Goal: Entertainment & Leisure: Browse casually

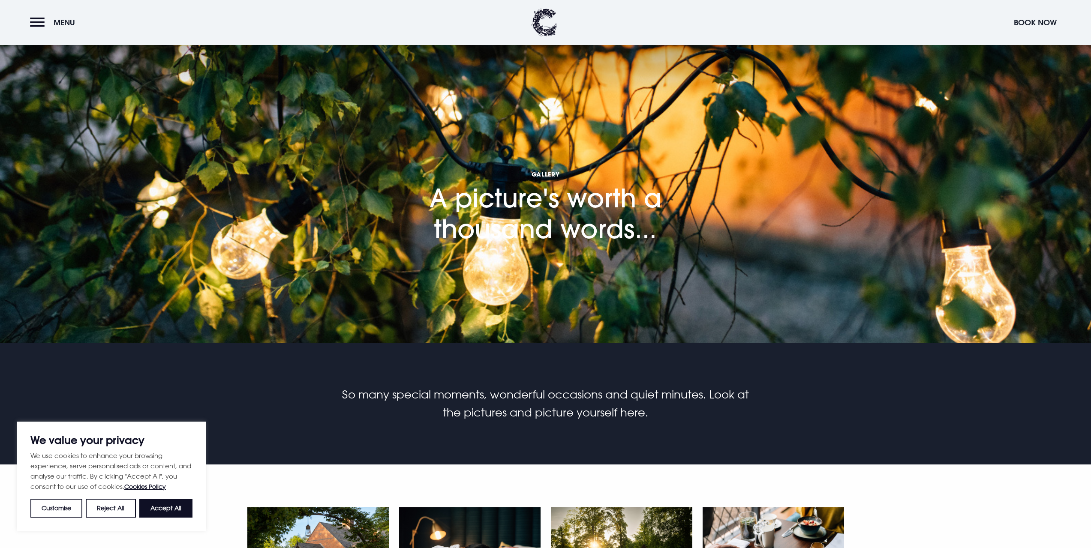
scroll to position [257, 0]
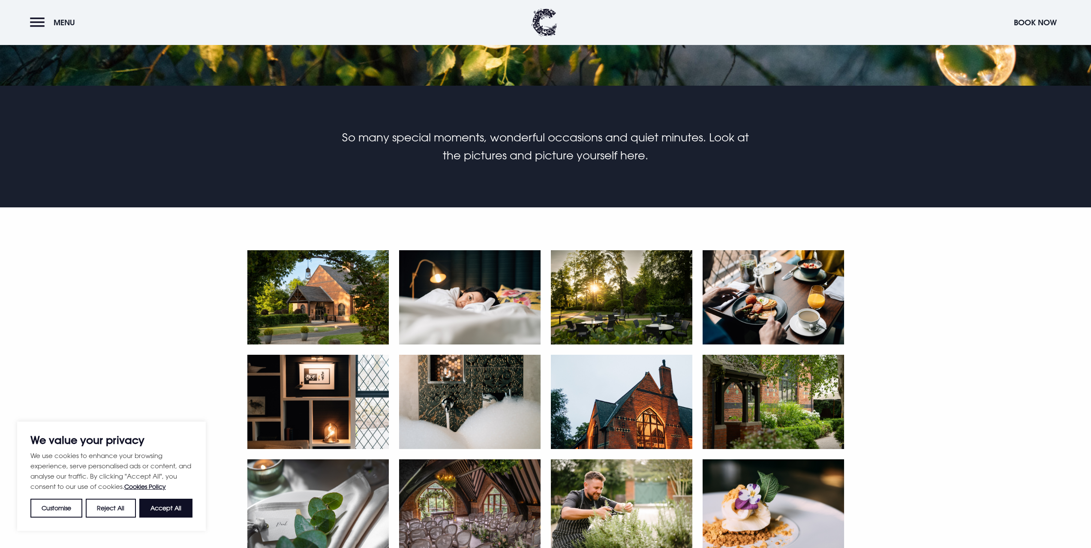
click at [345, 304] on img at bounding box center [317, 297] width 141 height 94
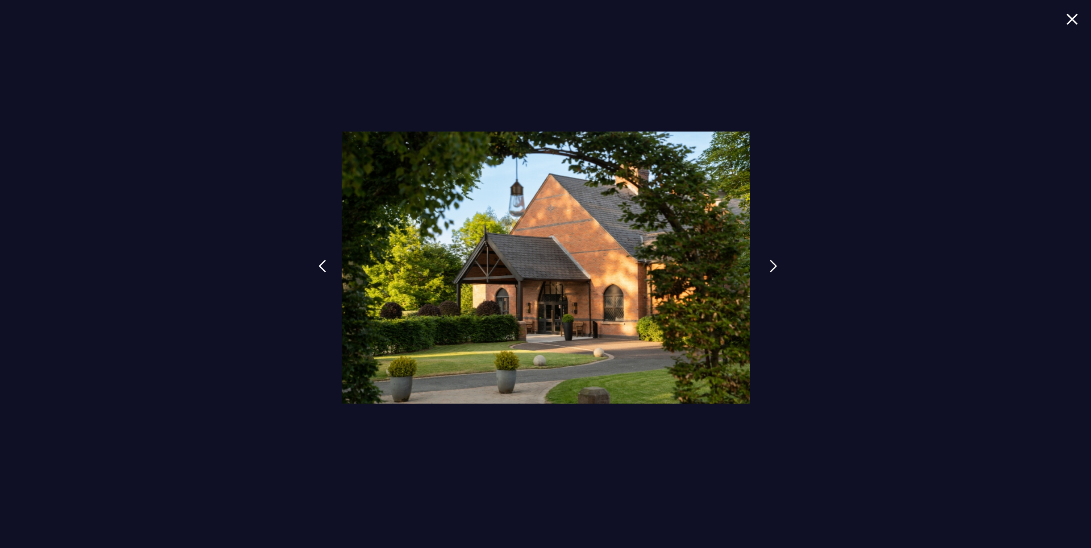
click at [772, 267] on img at bounding box center [773, 266] width 8 height 13
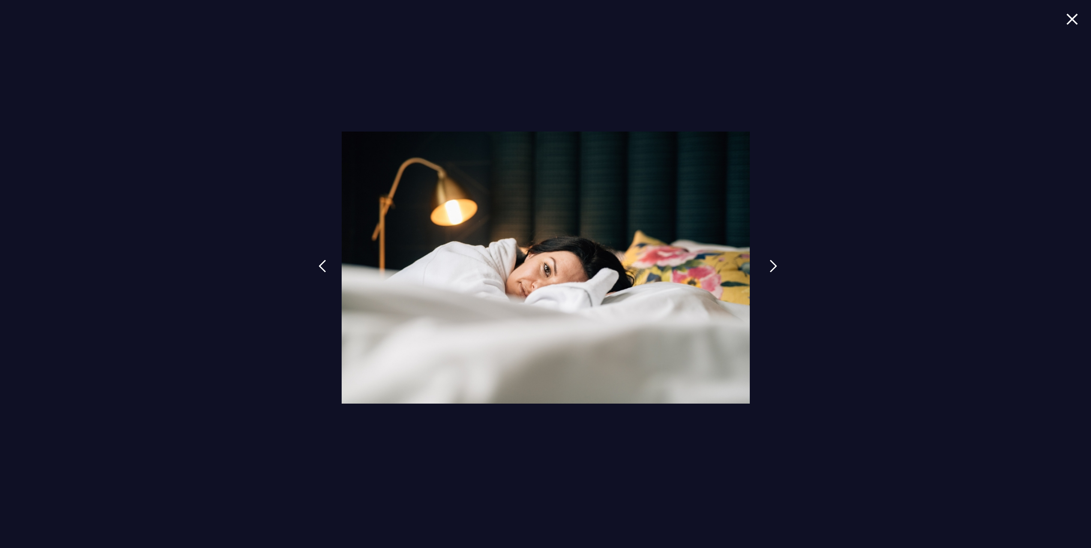
click at [772, 267] on img at bounding box center [773, 266] width 8 height 13
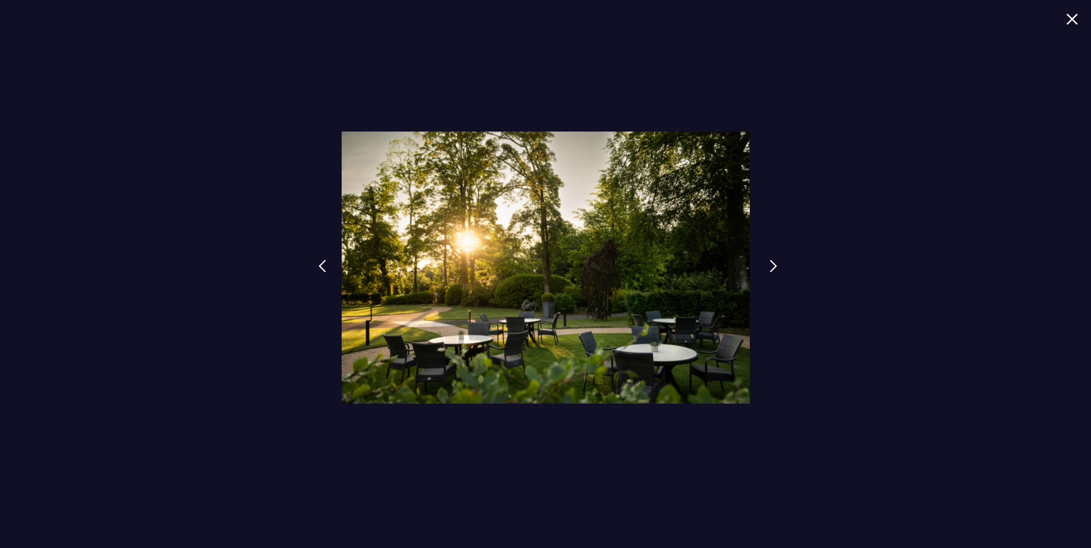
click at [772, 267] on img at bounding box center [773, 266] width 8 height 13
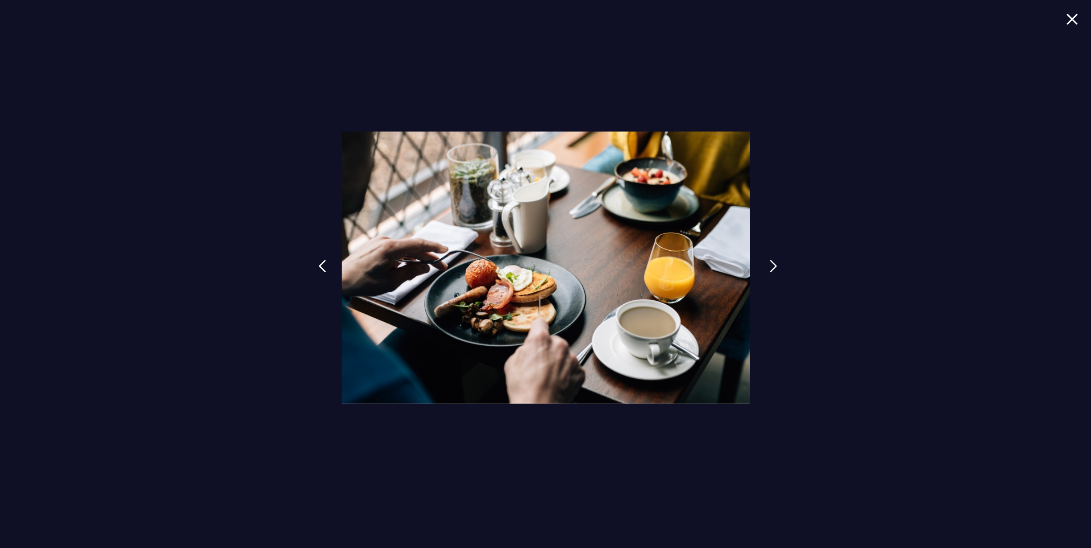
click at [772, 267] on img at bounding box center [773, 266] width 8 height 13
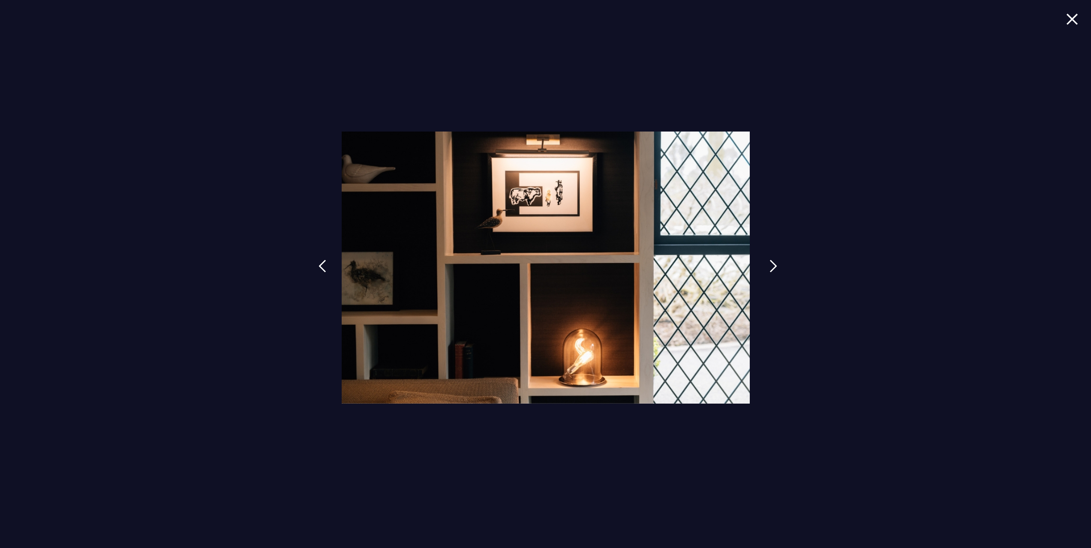
click at [772, 267] on img at bounding box center [773, 266] width 8 height 13
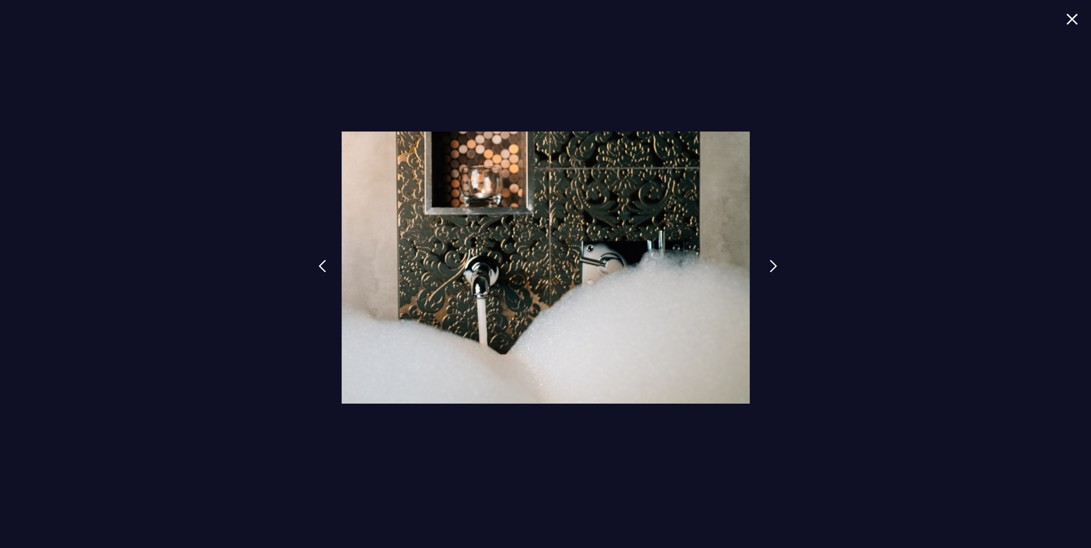
click at [772, 267] on img at bounding box center [773, 266] width 8 height 13
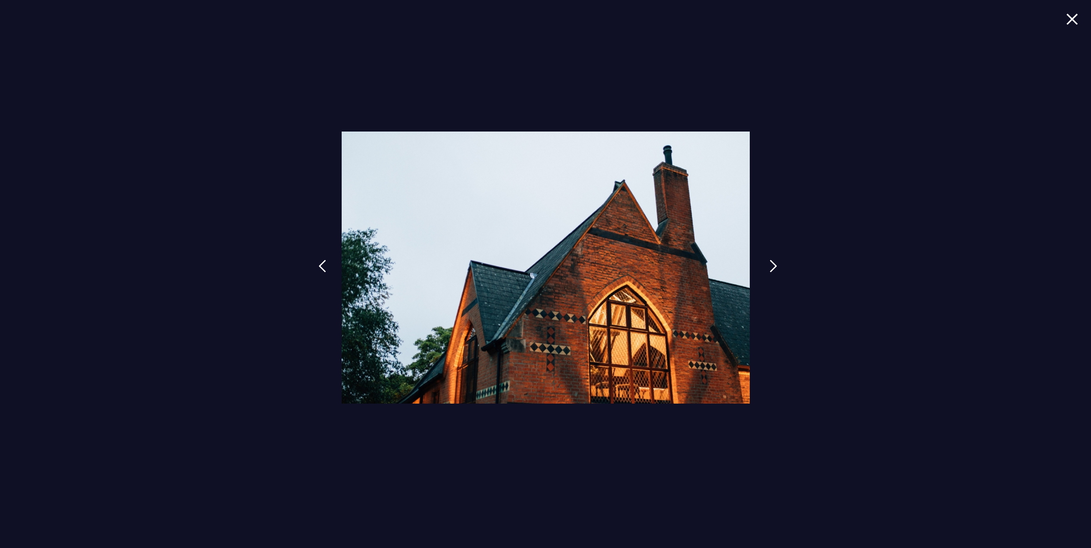
click at [772, 267] on img at bounding box center [773, 266] width 8 height 13
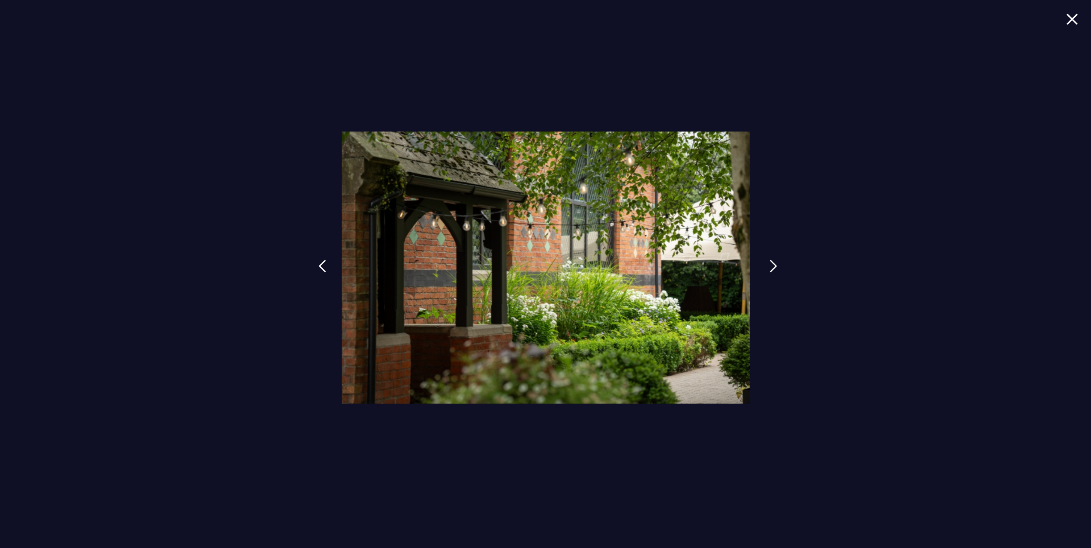
click at [772, 267] on img at bounding box center [773, 266] width 8 height 13
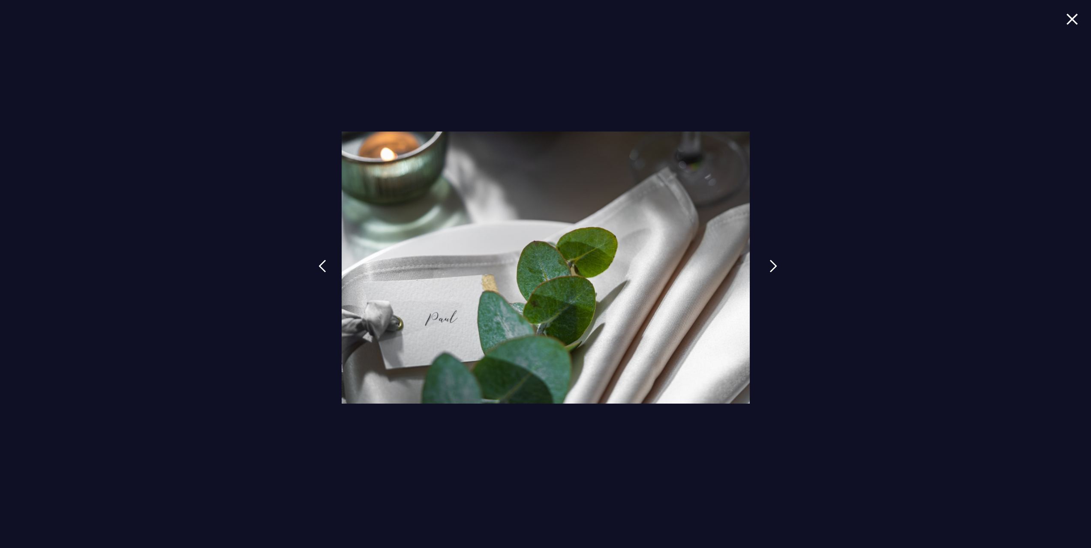
click at [772, 267] on img at bounding box center [773, 266] width 8 height 13
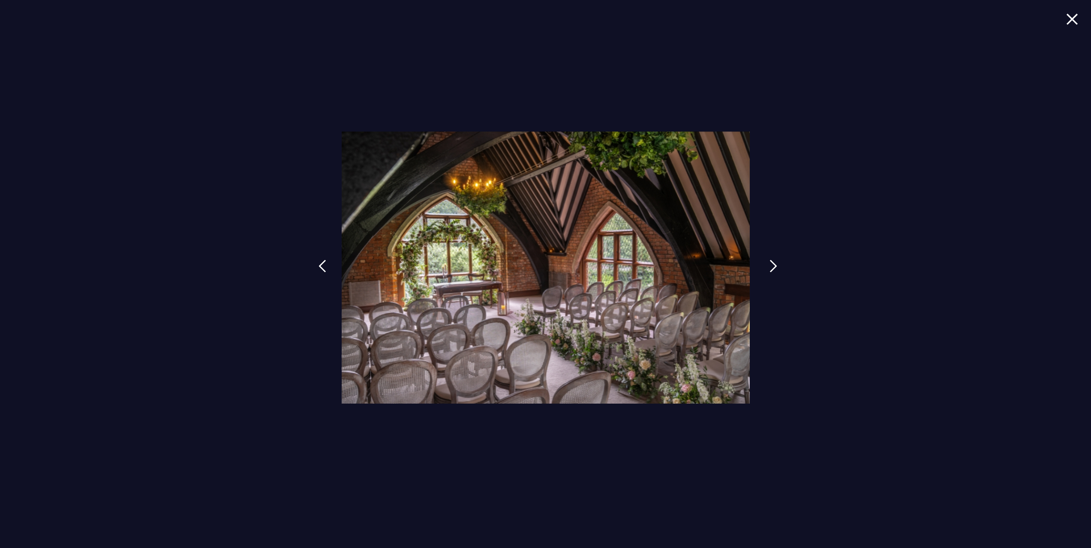
click at [772, 267] on img at bounding box center [773, 266] width 8 height 13
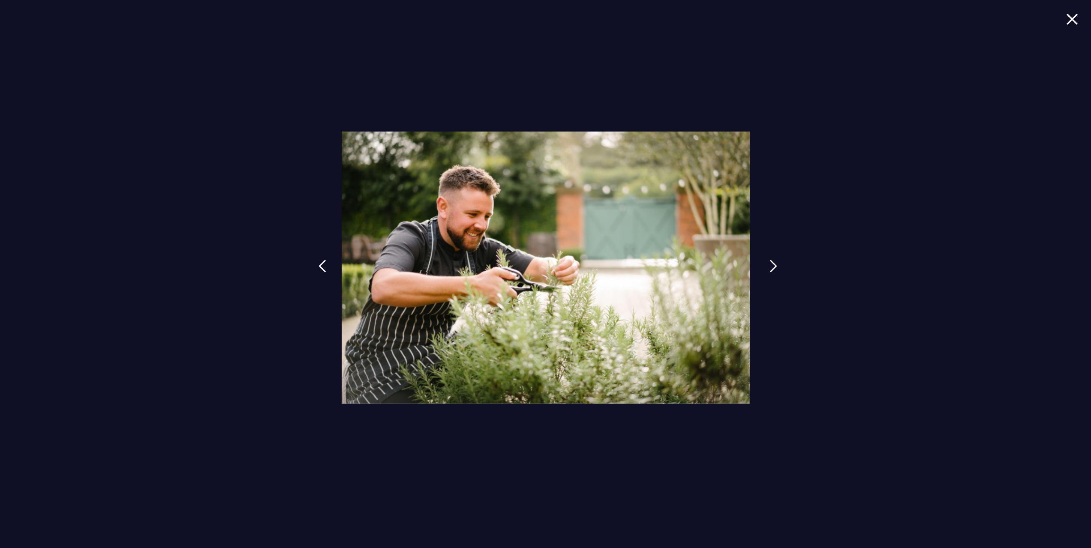
click at [772, 267] on img at bounding box center [773, 266] width 8 height 13
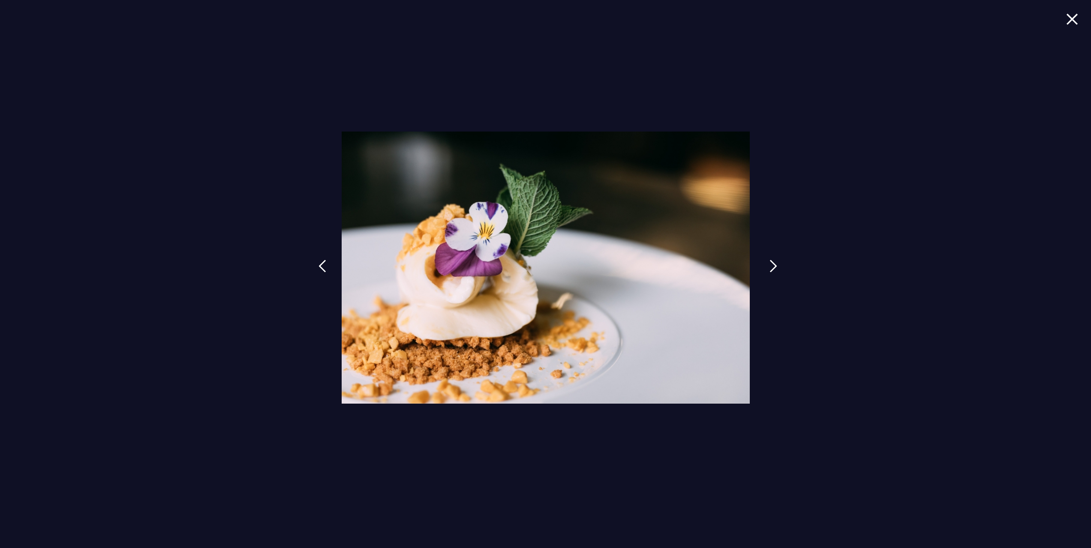
click at [772, 267] on img at bounding box center [773, 266] width 8 height 13
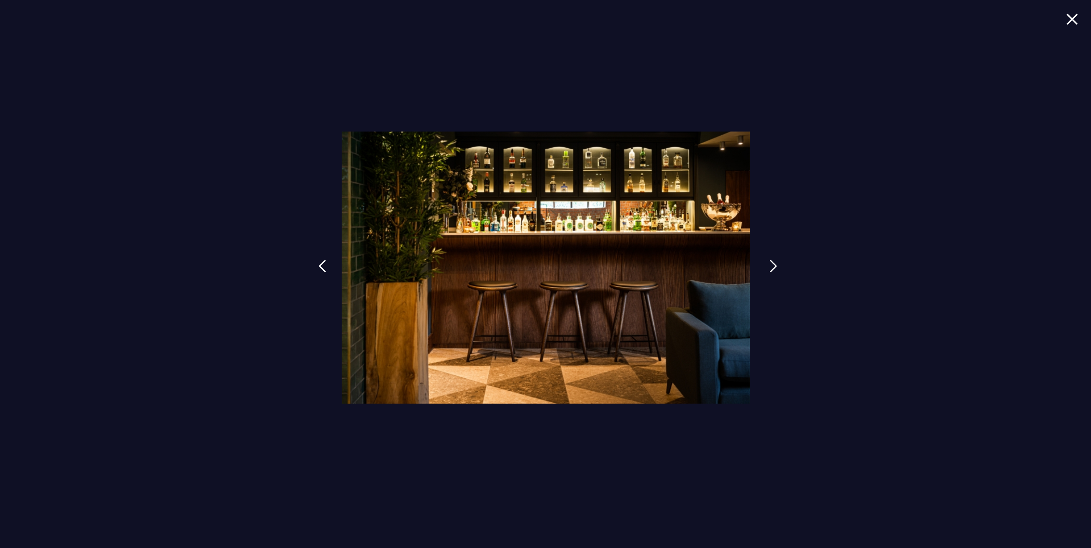
click at [772, 267] on img at bounding box center [773, 266] width 8 height 13
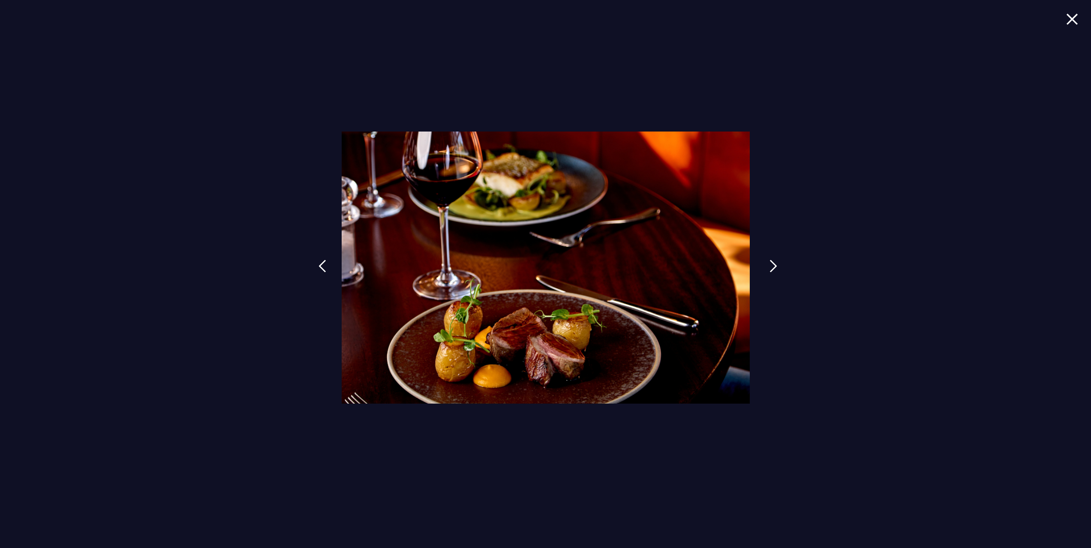
click at [772, 267] on img at bounding box center [773, 266] width 8 height 13
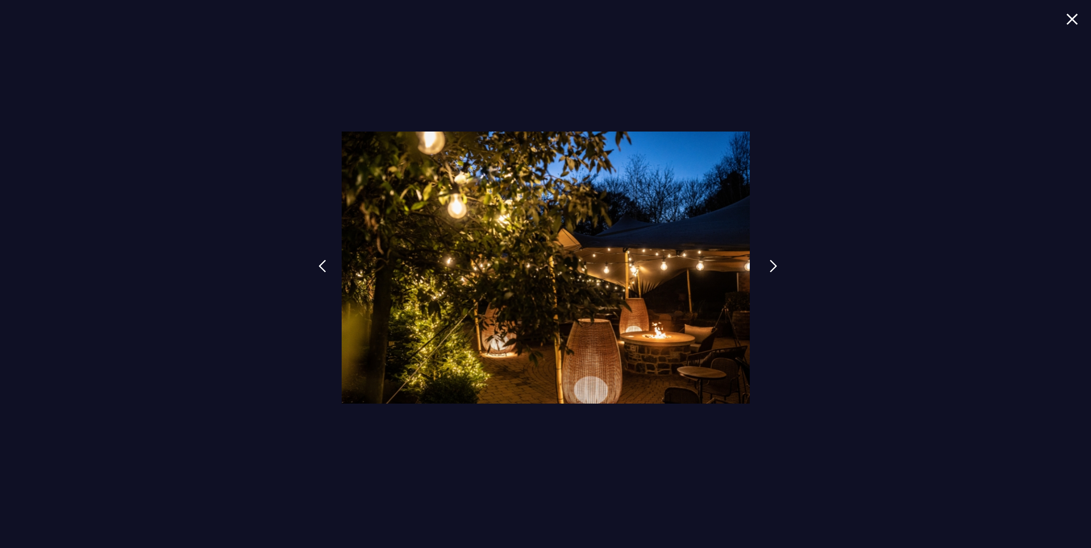
click at [772, 267] on img at bounding box center [773, 266] width 8 height 13
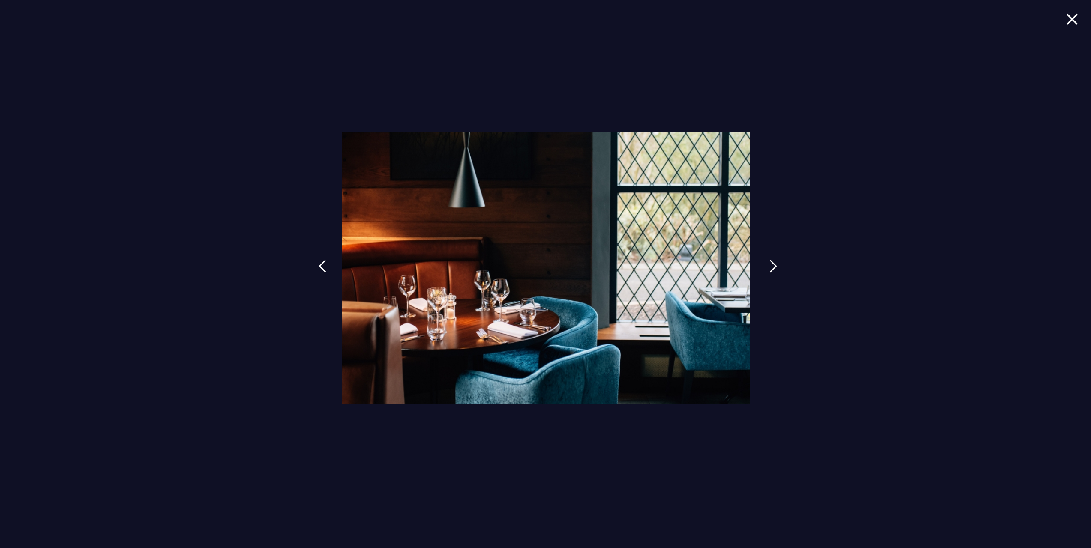
click at [772, 267] on img at bounding box center [773, 266] width 8 height 13
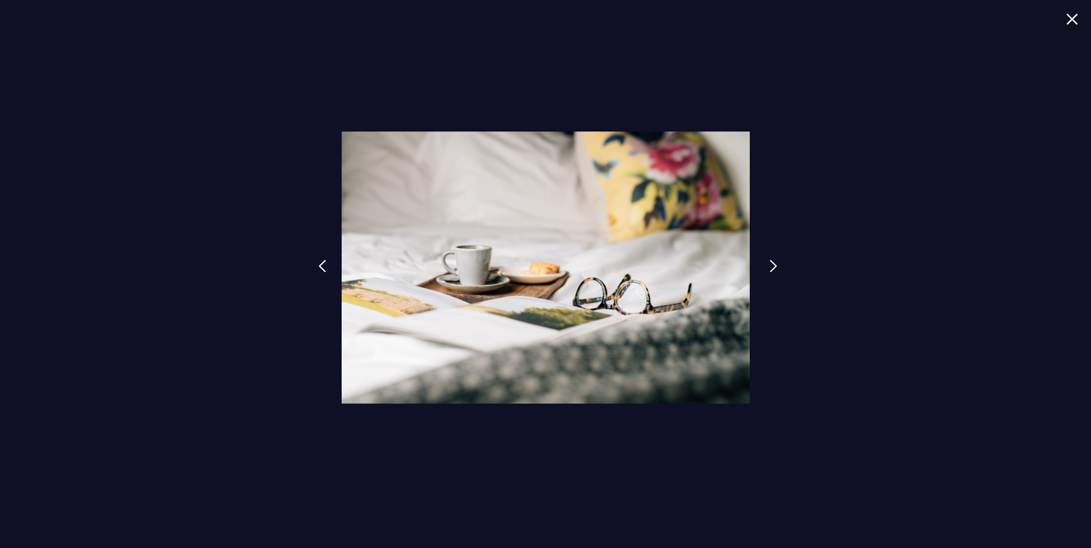
click at [772, 267] on img at bounding box center [773, 266] width 8 height 13
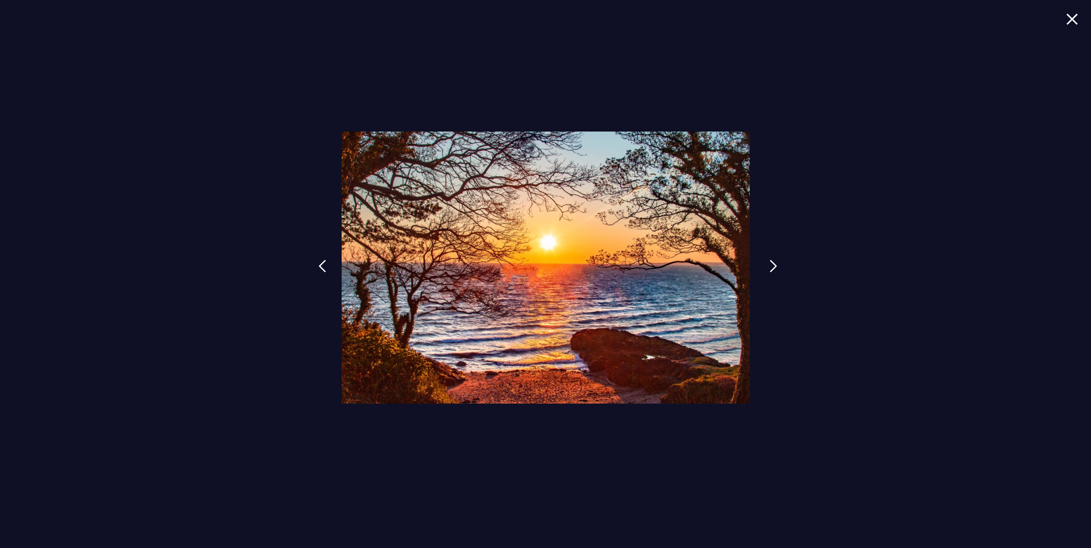
click at [772, 267] on img at bounding box center [773, 266] width 8 height 13
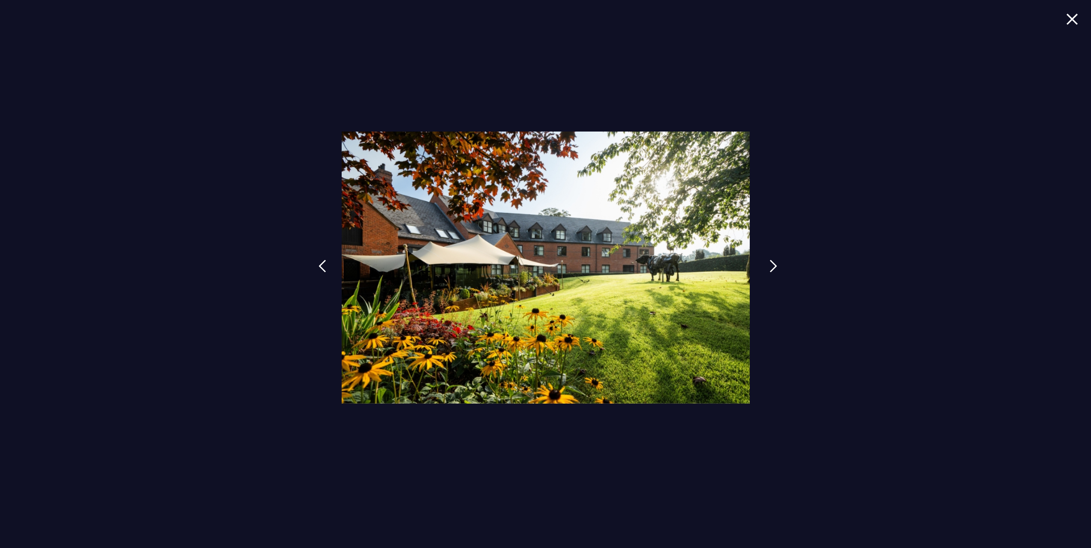
click at [772, 267] on img at bounding box center [773, 266] width 8 height 13
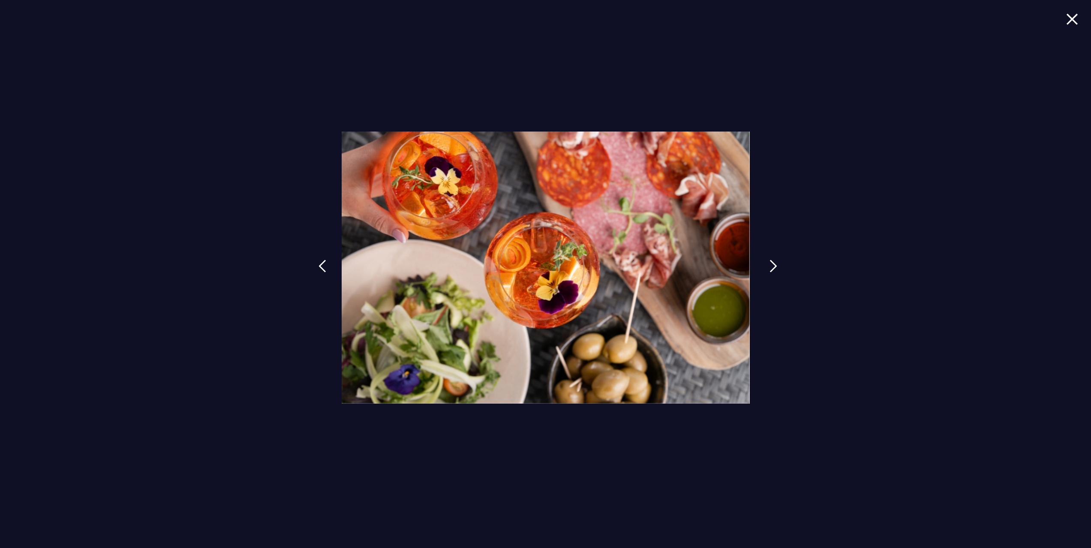
click at [772, 267] on img at bounding box center [773, 266] width 8 height 13
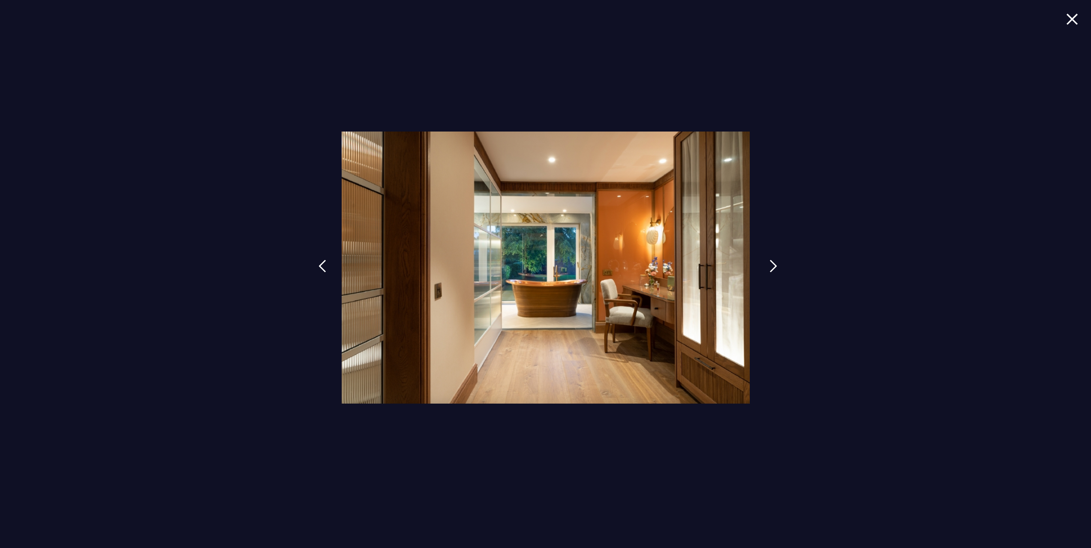
click at [772, 267] on img at bounding box center [773, 266] width 8 height 13
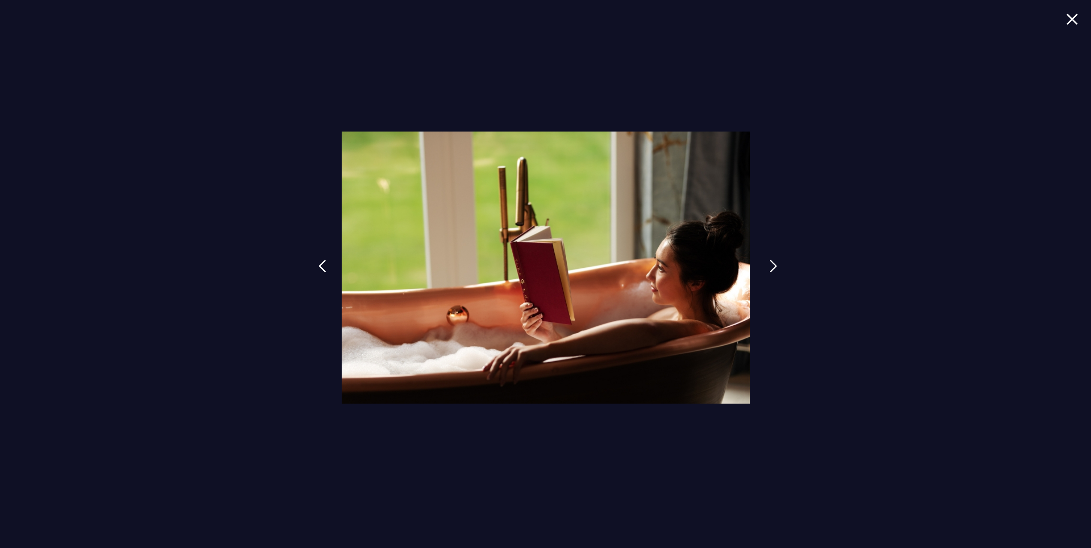
click at [772, 267] on img at bounding box center [773, 266] width 8 height 13
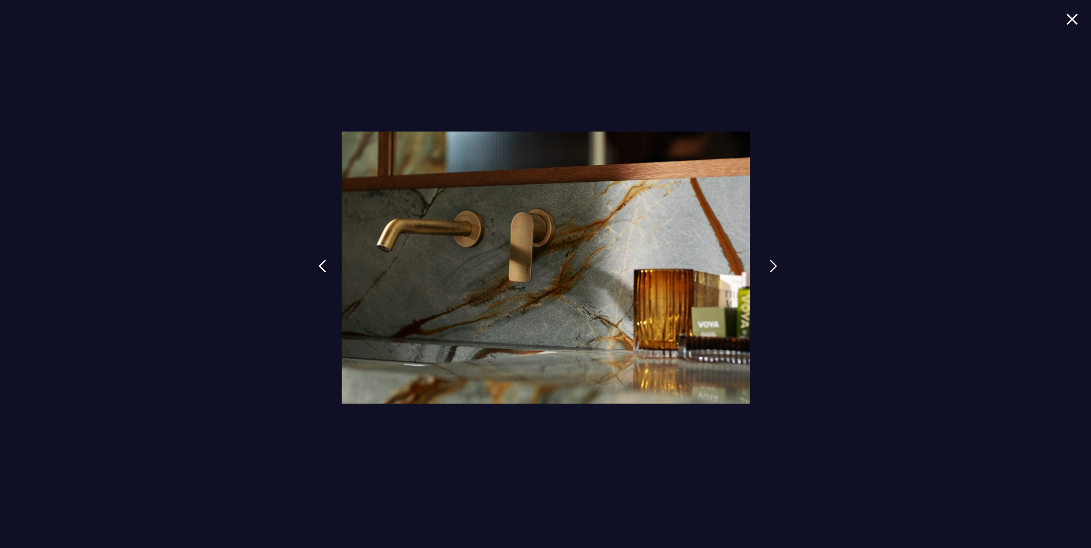
click at [772, 267] on img at bounding box center [773, 266] width 8 height 13
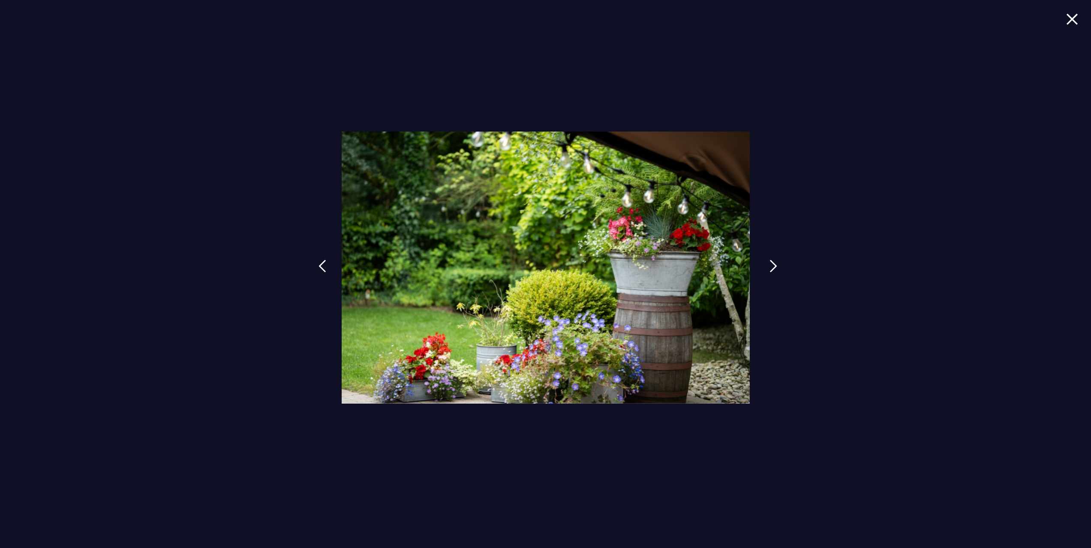
click at [772, 267] on img at bounding box center [773, 266] width 8 height 13
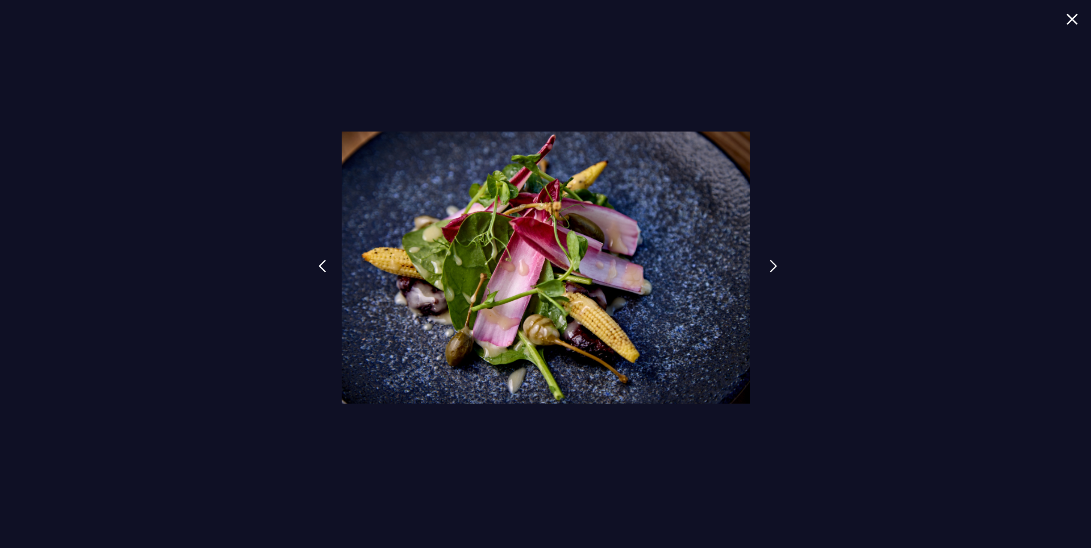
click at [772, 267] on img at bounding box center [773, 266] width 8 height 13
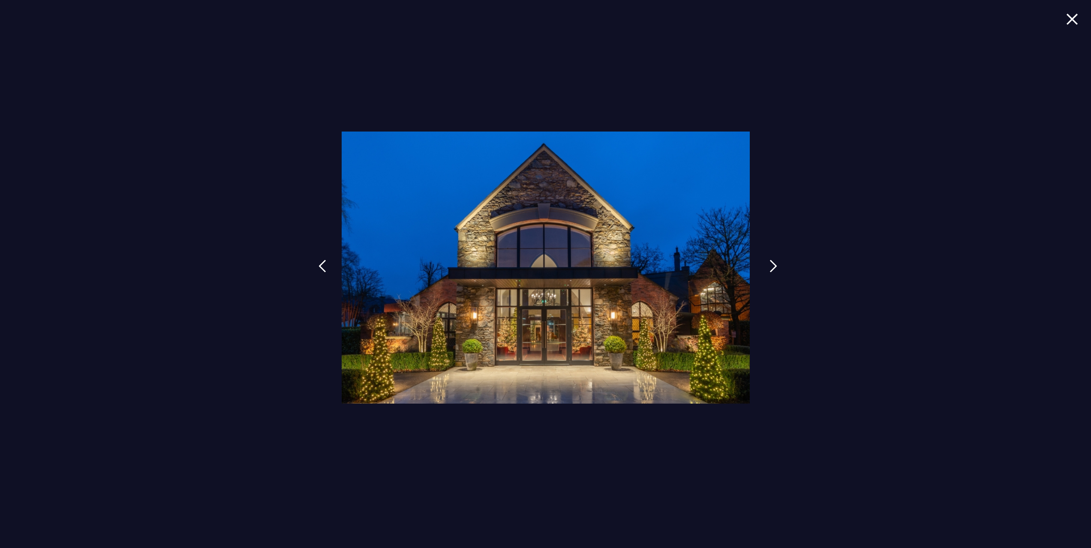
click at [772, 267] on img at bounding box center [773, 266] width 8 height 13
